Goal: Download file/media

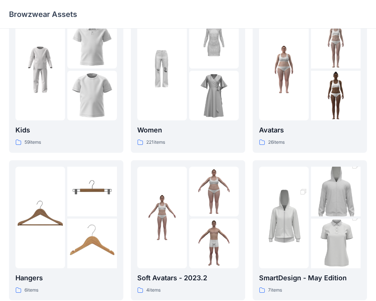
scroll to position [26, 0]
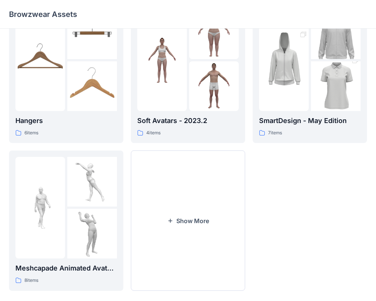
scroll to position [193, 0]
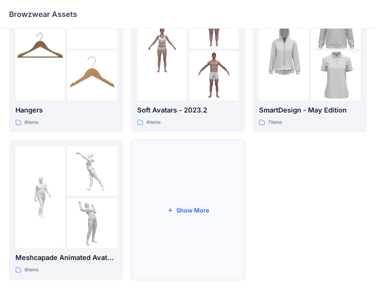
click at [210, 224] on button "Show More" at bounding box center [188, 210] width 114 height 140
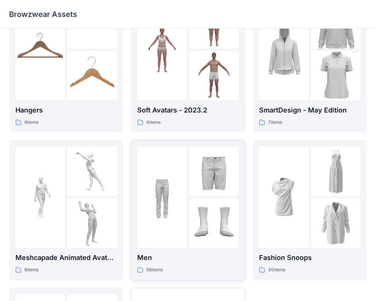
click at [178, 200] on div at bounding box center [162, 196] width 50 height 101
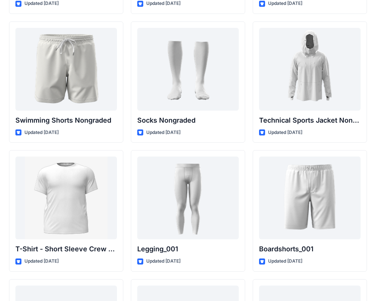
scroll to position [1175, 0]
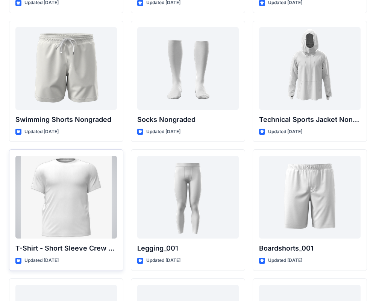
click at [56, 195] on div at bounding box center [65, 197] width 101 height 83
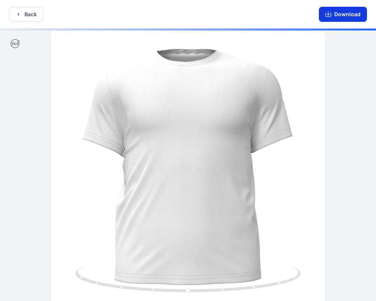
click at [336, 14] on button "Download" at bounding box center [343, 14] width 48 height 15
click at [343, 13] on button "Download" at bounding box center [343, 14] width 48 height 15
